Goal: Task Accomplishment & Management: Manage account settings

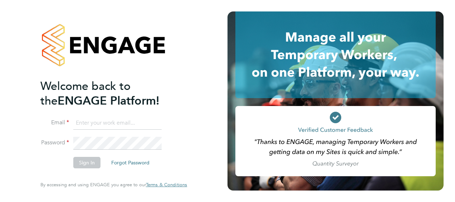
type input "will.love@vistry.co.uk"
click at [84, 160] on button "Sign In" at bounding box center [86, 162] width 27 height 11
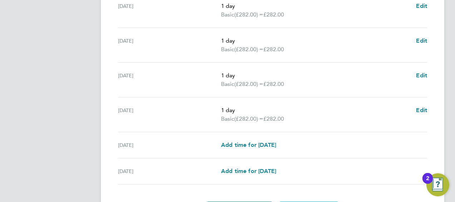
scroll to position [313, 0]
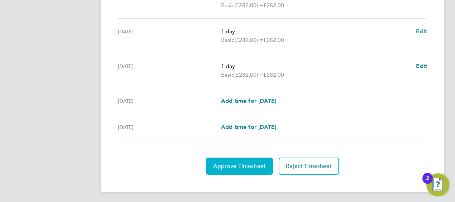
click at [236, 165] on span "Approve Timesheet" at bounding box center [239, 165] width 53 height 7
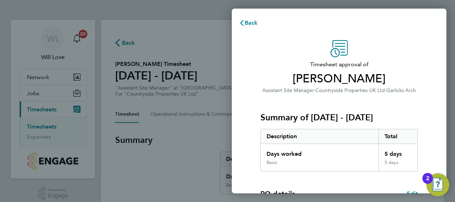
scroll to position [140, 0]
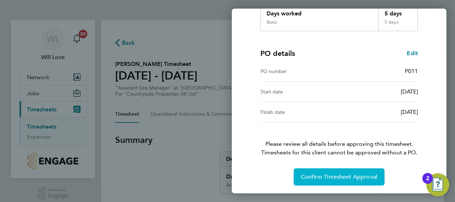
click at [360, 176] on span "Confirm Timesheet Approval" at bounding box center [339, 176] width 76 height 7
